Goal: Task Accomplishment & Management: Complete application form

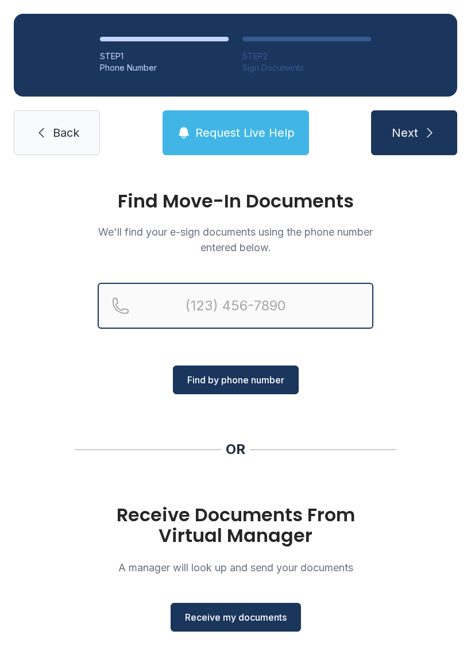
click at [182, 305] on input "Reservation phone number" at bounding box center [236, 306] width 276 height 46
type input "[PHONE_NUMBER]"
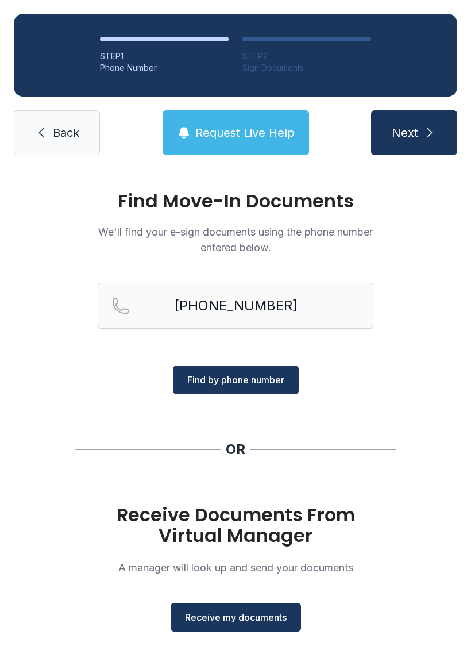
click at [226, 378] on span "Find by phone number" at bounding box center [235, 380] width 97 height 14
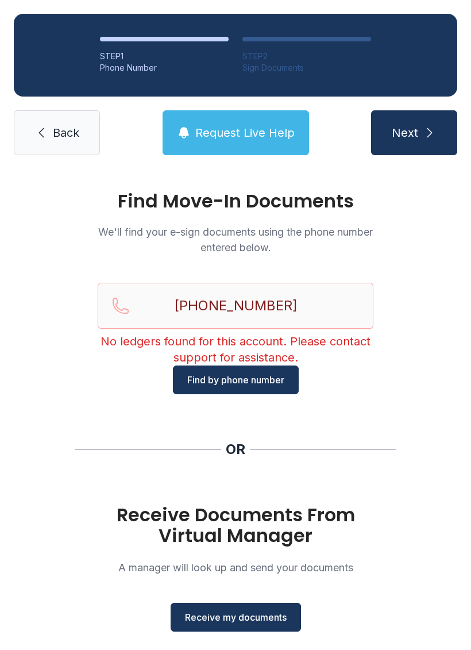
click at [205, 614] on span "Receive my documents" at bounding box center [236, 617] width 102 height 14
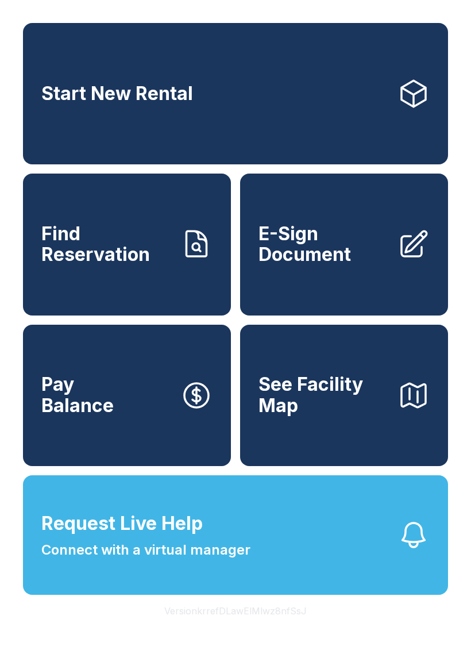
click at [330, 265] on span "E-Sign Document" at bounding box center [324, 245] width 130 height 42
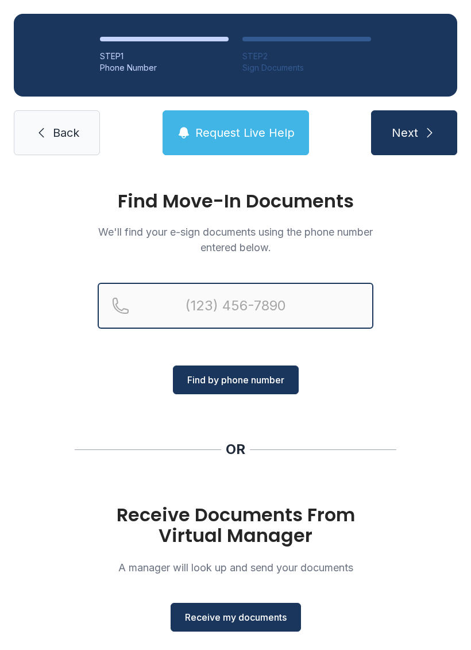
click at [163, 303] on input "Reservation phone number" at bounding box center [236, 306] width 276 height 46
type input "[PHONE_NUMBER]"
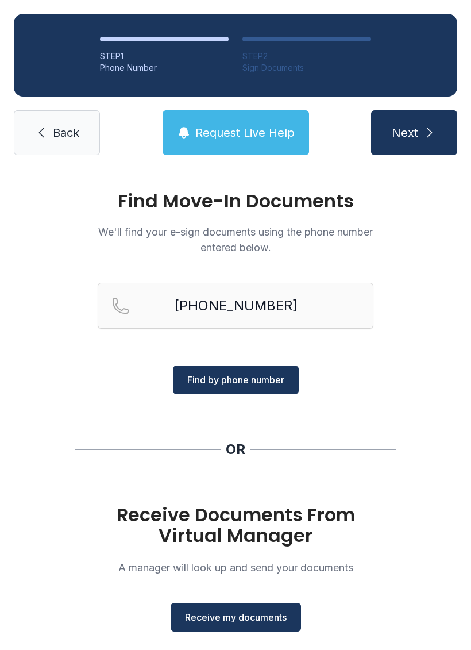
click at [245, 375] on span "Find by phone number" at bounding box center [235, 380] width 97 height 14
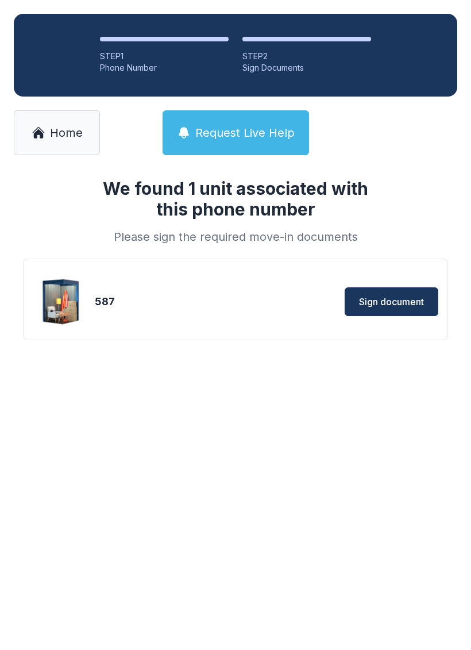
click at [392, 305] on span "Sign document" at bounding box center [391, 302] width 65 height 14
click at [137, 52] on div "STEP 1" at bounding box center [164, 56] width 129 height 11
click at [398, 303] on span "Sign document" at bounding box center [391, 302] width 65 height 14
click at [45, 131] on icon at bounding box center [39, 133] width 14 height 14
